Goal: Information Seeking & Learning: Learn about a topic

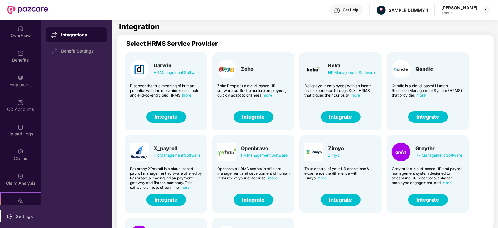
click at [19, 37] on div "OverView" at bounding box center [20, 35] width 41 height 6
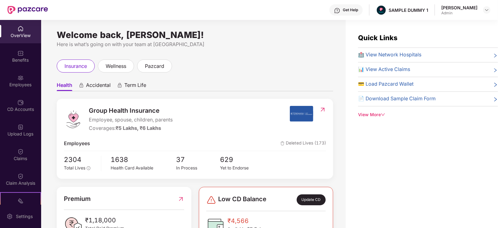
click at [347, 8] on div "Get Help" at bounding box center [346, 9] width 33 height 11
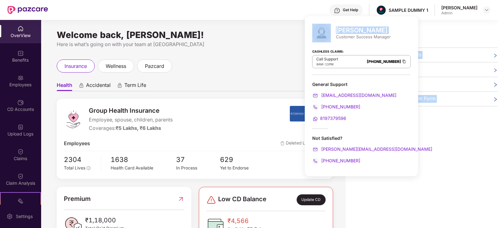
drag, startPoint x: 337, startPoint y: 39, endPoint x: 403, endPoint y: 43, distance: 66.6
click at [403, 43] on body "Get Help SAMPLE DUMMY 1 [PERSON_NAME] Admin OverView Benefits Employees CD Acco…" at bounding box center [249, 114] width 498 height 228
click at [371, 38] on div "Customer Success Manager" at bounding box center [363, 37] width 55 height 6
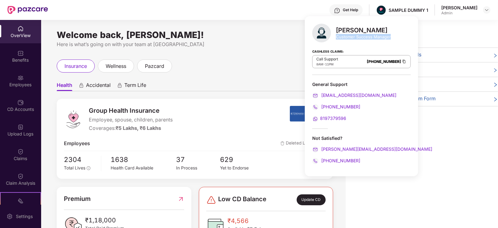
click at [371, 38] on div "Customer Success Manager" at bounding box center [363, 37] width 55 height 6
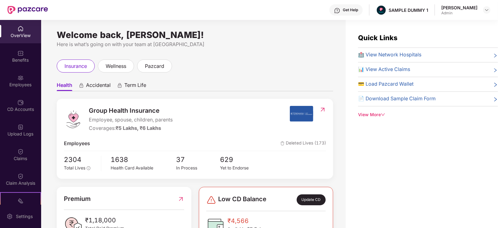
click at [255, 126] on div "Group Health Insurance Employee, spouse, children, parents Coverages: ₹5 Lakhs,…" at bounding box center [177, 119] width 226 height 27
click at [20, 60] on div "Benefits" at bounding box center [20, 60] width 41 height 6
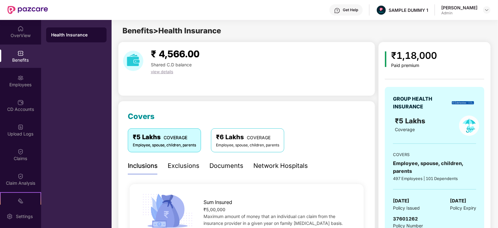
click at [230, 164] on div "Documents" at bounding box center [227, 166] width 34 height 10
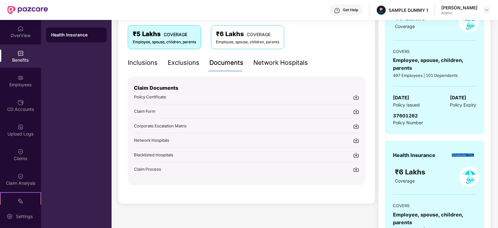
scroll to position [105, 0]
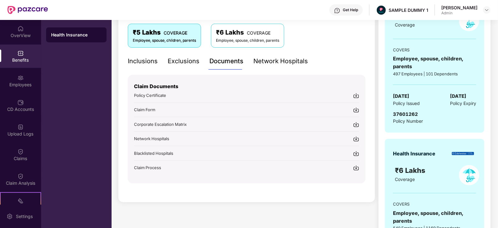
click at [354, 124] on img at bounding box center [356, 125] width 6 height 6
